Goal: Book appointment/travel/reservation

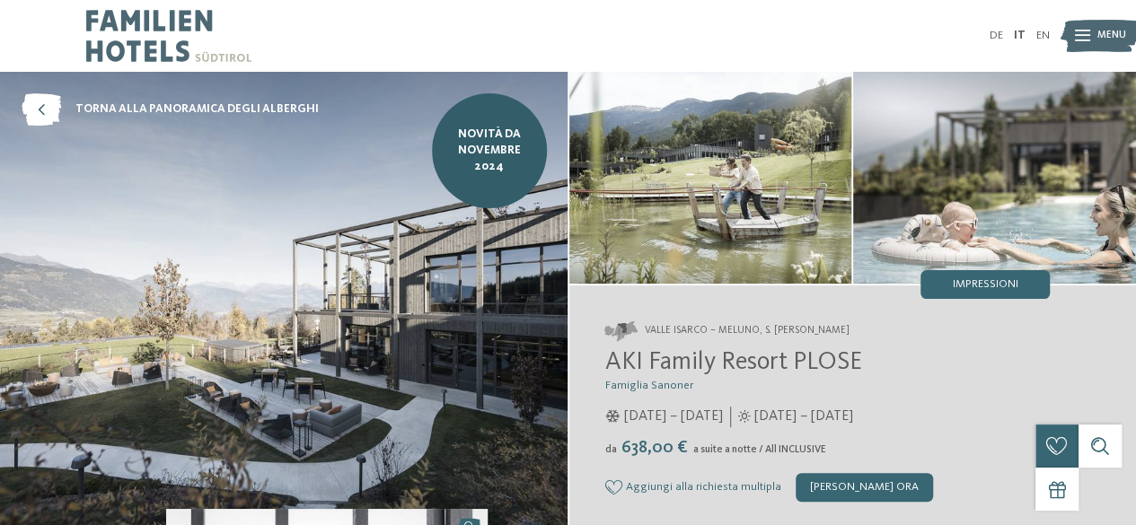
click at [1082, 40] on icon at bounding box center [1082, 37] width 15 height 12
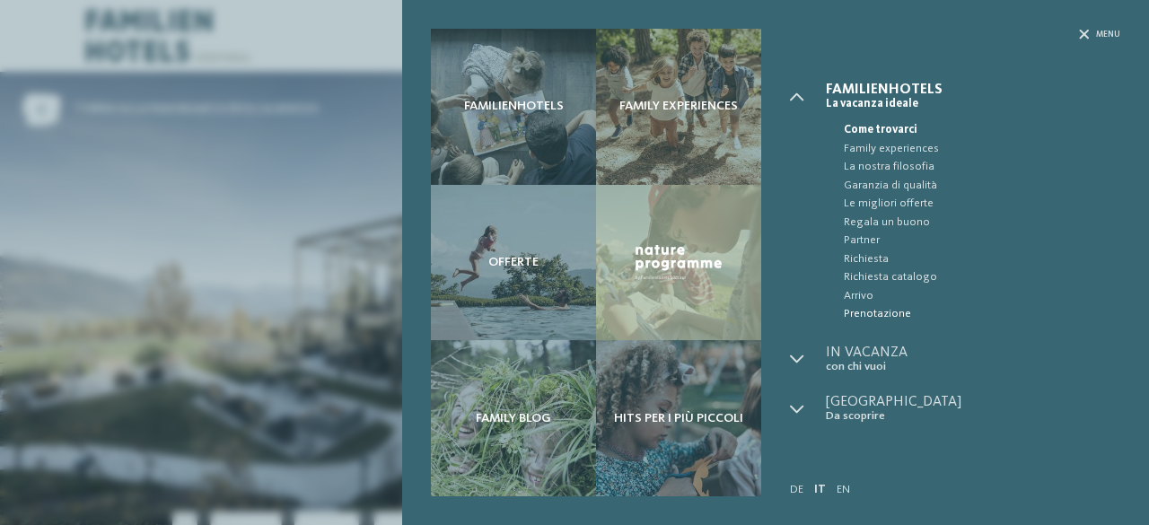
click at [879, 310] on span "Prenotazione" at bounding box center [982, 314] width 277 height 18
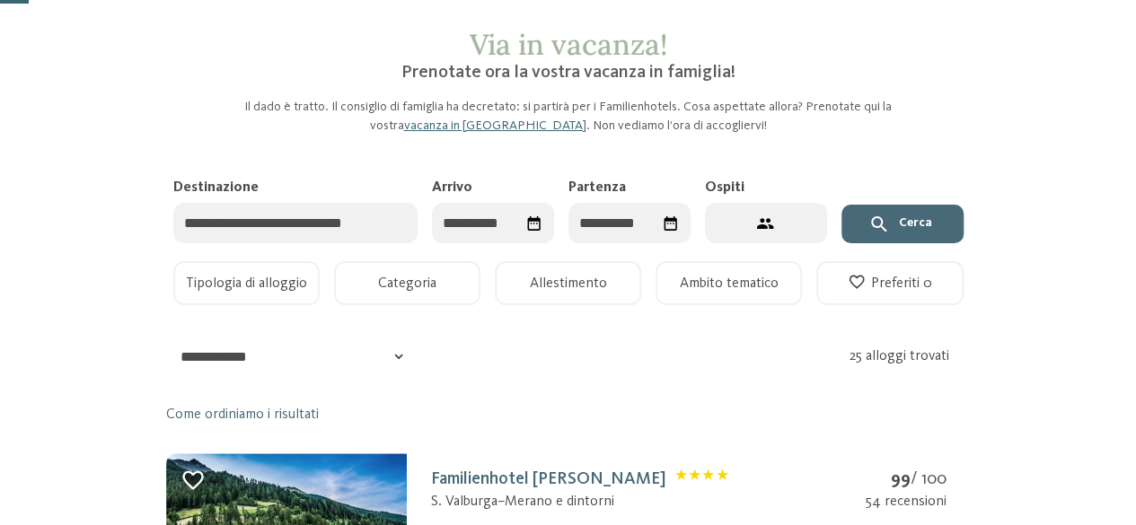
scroll to position [90, 0]
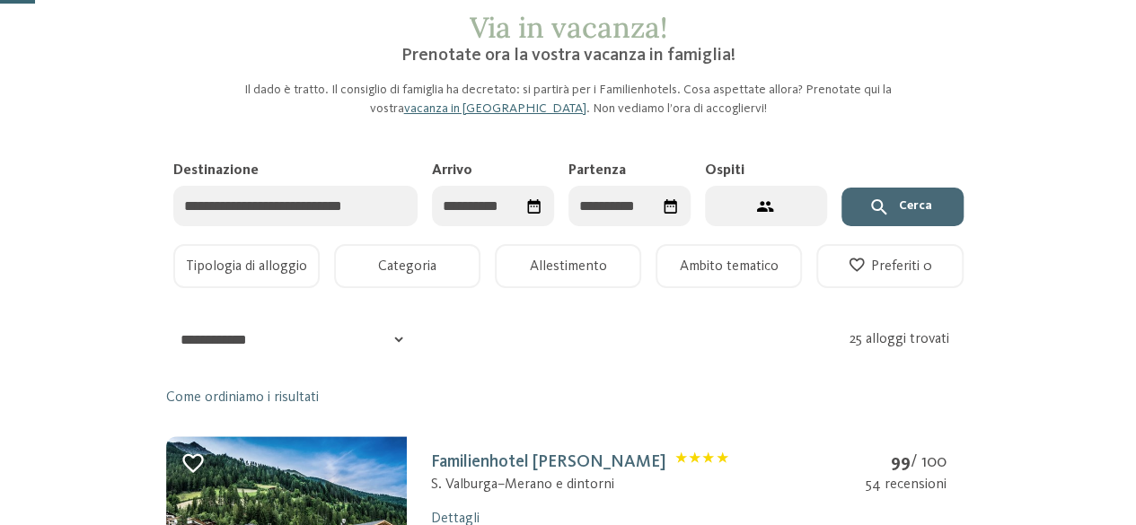
click at [303, 198] on input "Destinazione" at bounding box center [295, 206] width 244 height 40
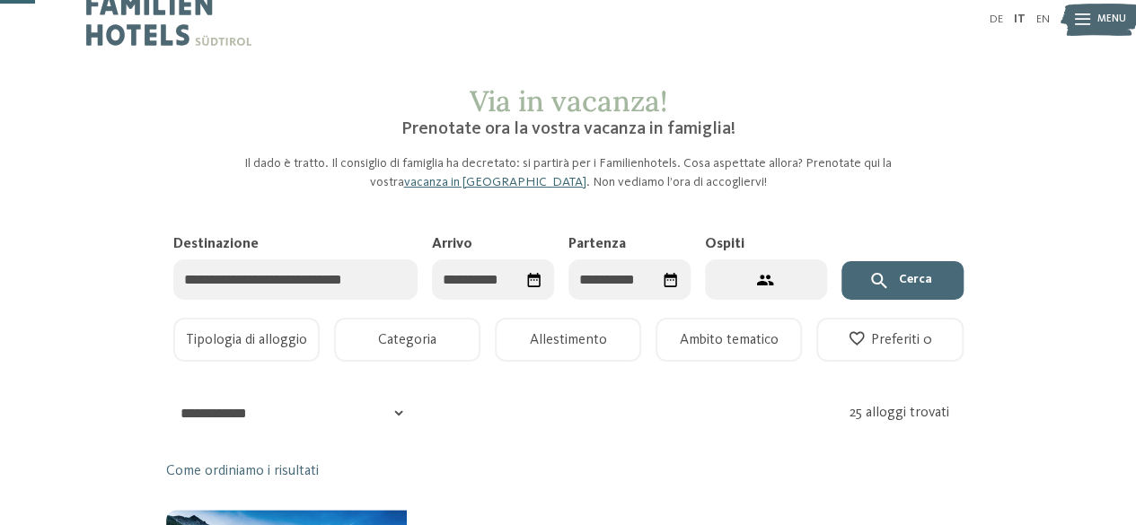
scroll to position [0, 0]
